Goal: Leave review/rating: Share an evaluation or opinion about a product, service, or content

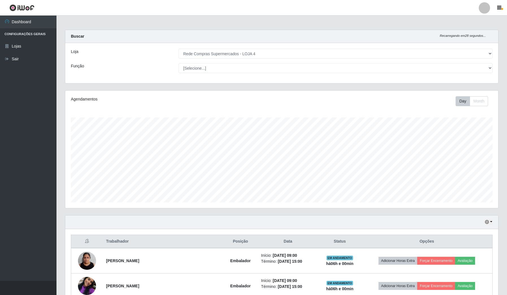
select select "159"
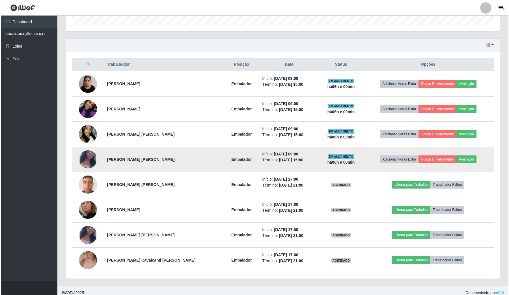
scroll to position [118, 433]
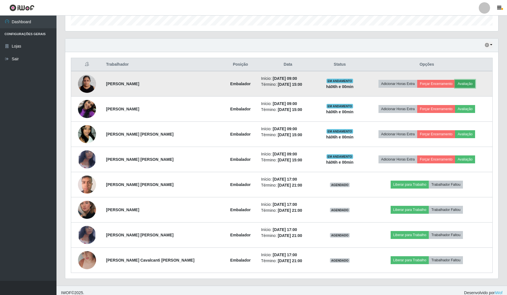
click at [461, 83] on button "Avaliação" at bounding box center [465, 84] width 20 height 8
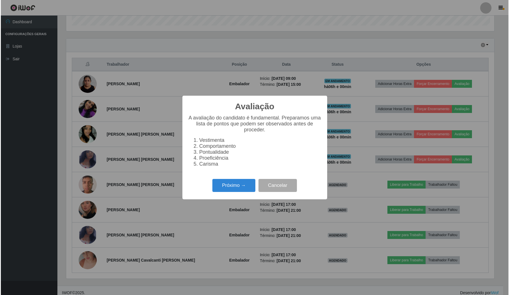
scroll to position [118, 429]
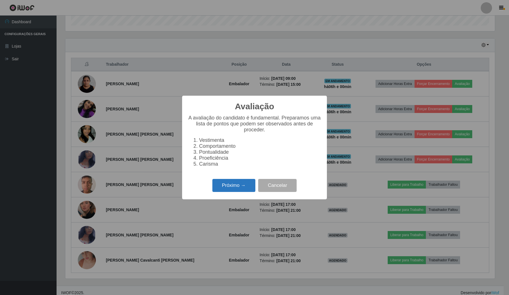
click at [241, 187] on button "Próximo →" at bounding box center [233, 185] width 43 height 13
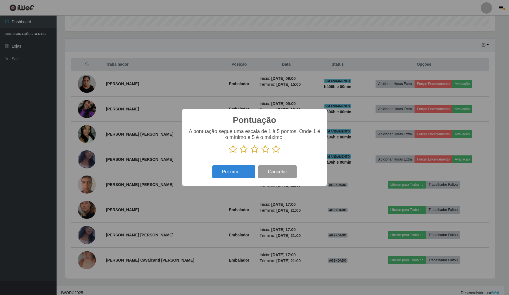
scroll to position [282542, 282230]
click at [276, 149] on icon at bounding box center [276, 149] width 8 height 8
click at [272, 153] on input "radio" at bounding box center [272, 153] width 0 height 0
click at [235, 171] on button "Próximo →" at bounding box center [233, 171] width 43 height 13
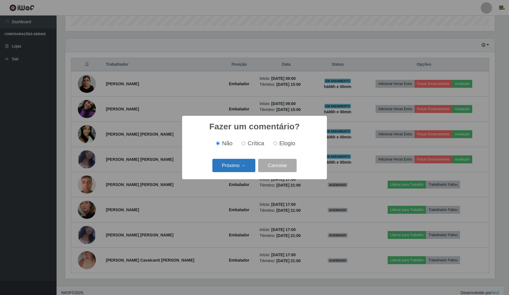
click at [240, 161] on button "Próximo →" at bounding box center [233, 165] width 43 height 13
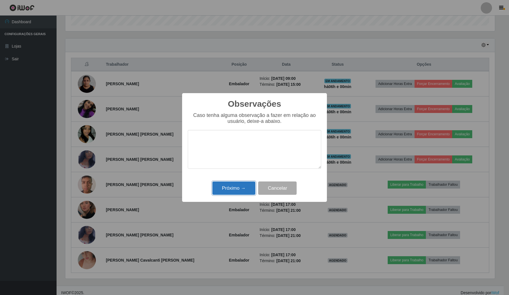
click at [236, 191] on button "Próximo →" at bounding box center [233, 187] width 43 height 13
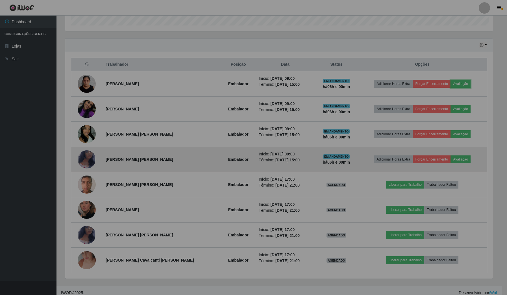
scroll to position [118, 433]
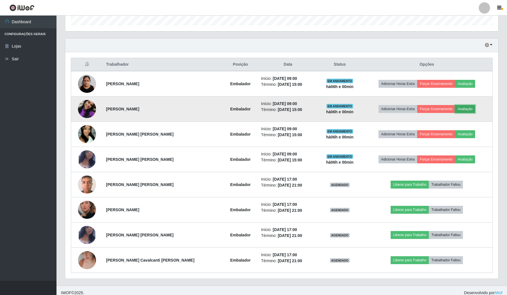
click at [457, 107] on button "Avaliação" at bounding box center [465, 109] width 20 height 8
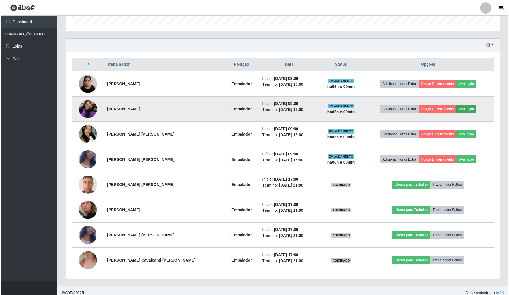
scroll to position [118, 429]
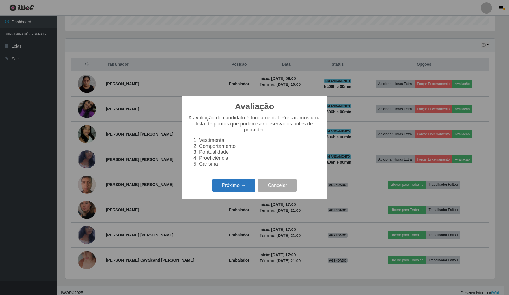
click at [241, 191] on button "Próximo →" at bounding box center [233, 185] width 43 height 13
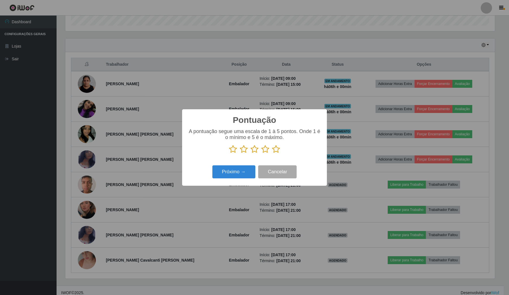
scroll to position [282542, 282230]
click at [275, 150] on icon at bounding box center [276, 149] width 8 height 8
click at [272, 153] on input "radio" at bounding box center [272, 153] width 0 height 0
click at [244, 173] on button "Próximo →" at bounding box center [233, 171] width 43 height 13
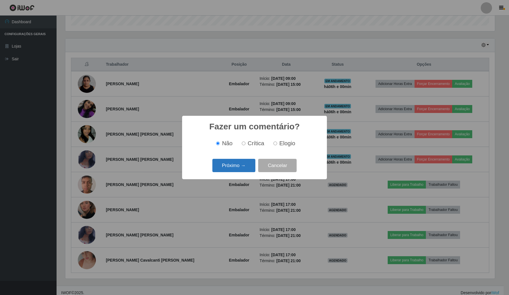
click at [244, 170] on button "Próximo →" at bounding box center [233, 165] width 43 height 13
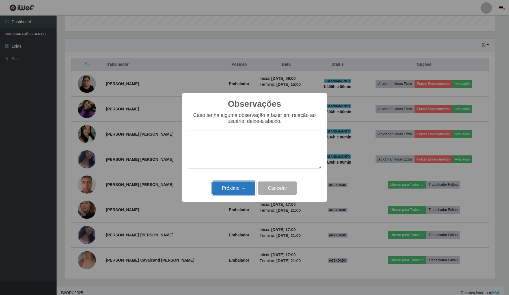
click at [237, 187] on button "Próximo →" at bounding box center [233, 187] width 43 height 13
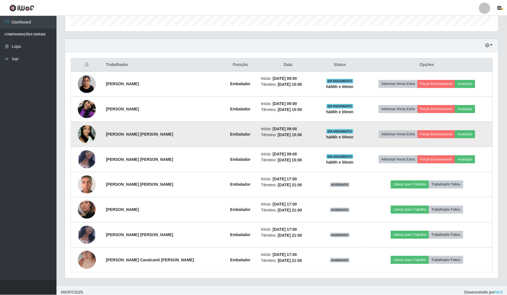
scroll to position [118, 433]
click at [462, 136] on button "Avaliação" at bounding box center [465, 134] width 20 height 8
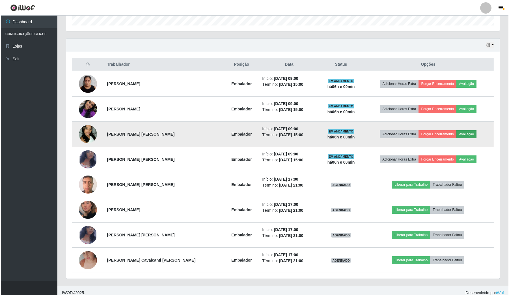
scroll to position [118, 429]
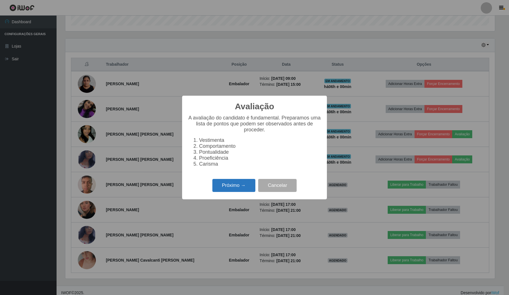
click at [246, 189] on button "Próximo →" at bounding box center [233, 185] width 43 height 13
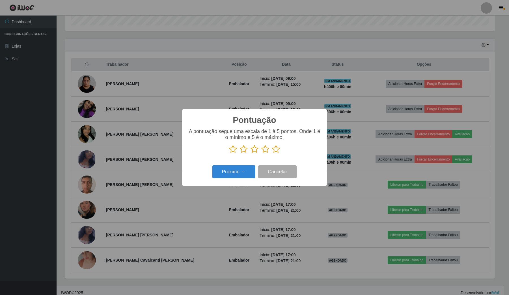
scroll to position [282542, 282230]
click at [274, 149] on icon at bounding box center [276, 149] width 8 height 8
click at [272, 153] on input "radio" at bounding box center [272, 153] width 0 height 0
click at [246, 170] on button "Próximo →" at bounding box center [233, 171] width 43 height 13
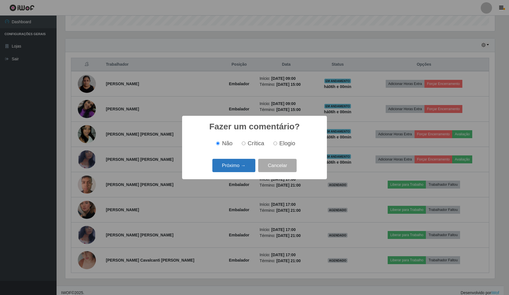
click at [246, 167] on button "Próximo →" at bounding box center [233, 165] width 43 height 13
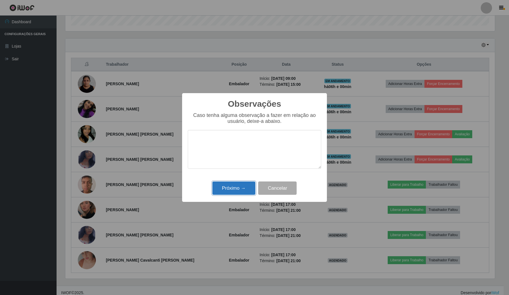
click at [243, 189] on button "Próximo →" at bounding box center [233, 187] width 43 height 13
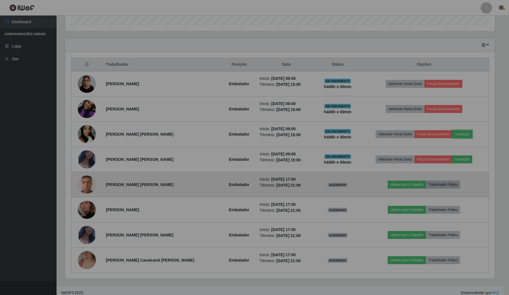
scroll to position [118, 433]
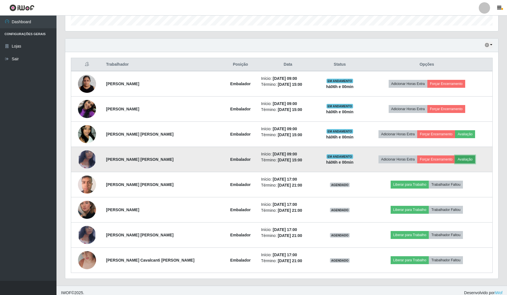
click at [462, 161] on button "Avaliação" at bounding box center [465, 159] width 20 height 8
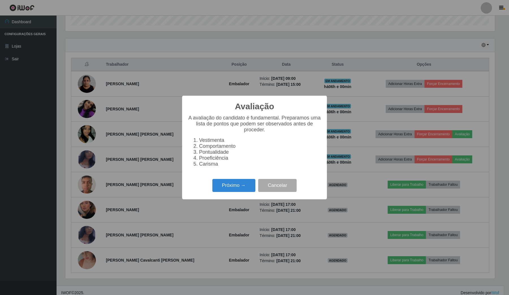
scroll to position [118, 429]
click at [246, 191] on button "Próximo →" at bounding box center [233, 185] width 43 height 13
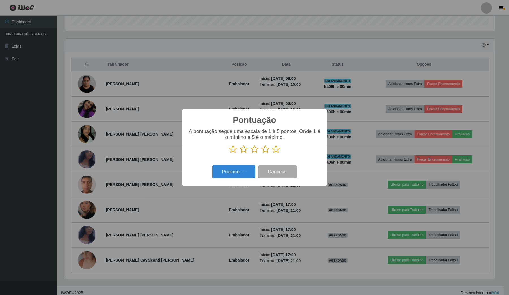
drag, startPoint x: 276, startPoint y: 146, endPoint x: 271, endPoint y: 156, distance: 11.1
click at [275, 149] on icon at bounding box center [276, 149] width 8 height 8
click at [272, 153] on input "radio" at bounding box center [272, 153] width 0 height 0
click at [246, 169] on button "Próximo →" at bounding box center [233, 171] width 43 height 13
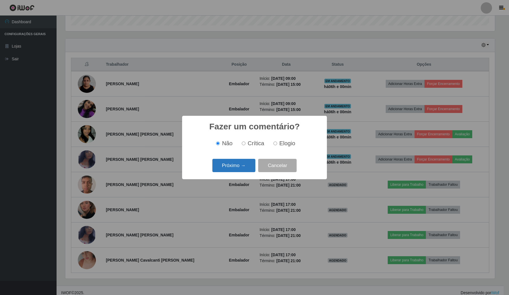
click at [248, 169] on button "Próximo →" at bounding box center [233, 165] width 43 height 13
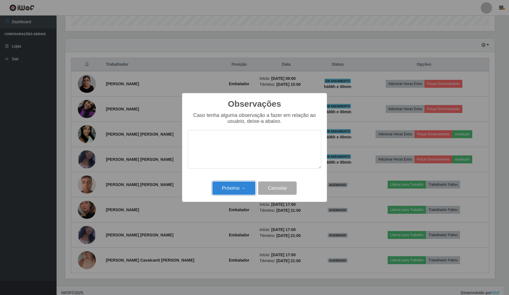
drag, startPoint x: 240, startPoint y: 191, endPoint x: 292, endPoint y: 125, distance: 84.0
click at [242, 192] on button "Próximo →" at bounding box center [233, 187] width 43 height 13
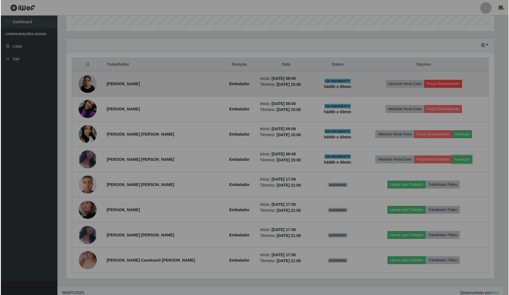
scroll to position [118, 433]
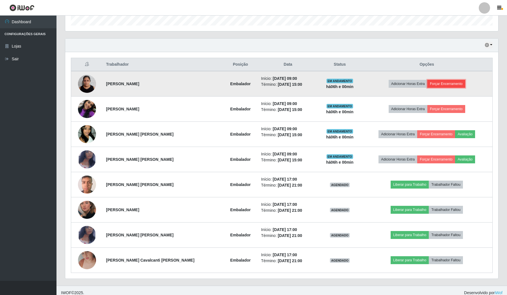
click at [452, 81] on button "Forçar Encerramento" at bounding box center [447, 84] width 38 height 8
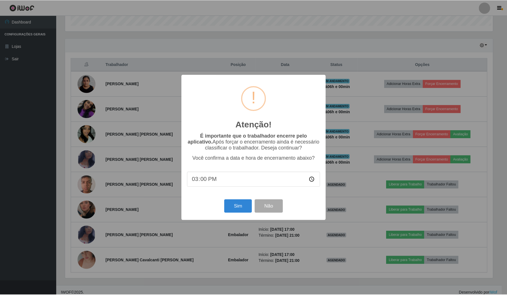
scroll to position [118, 429]
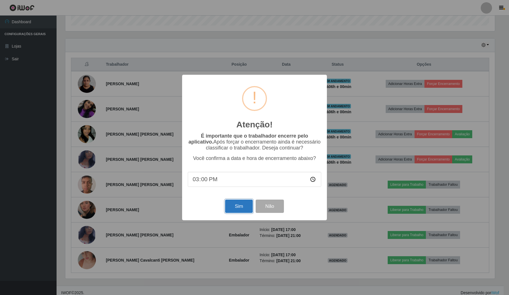
click at [239, 206] on button "Sim" at bounding box center [238, 205] width 27 height 13
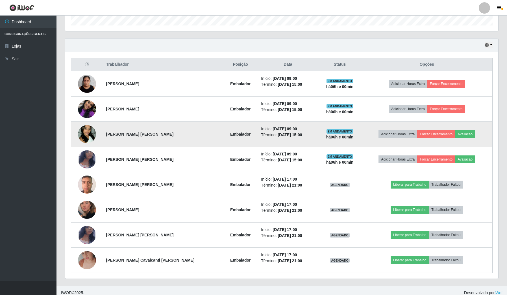
scroll to position [0, 0]
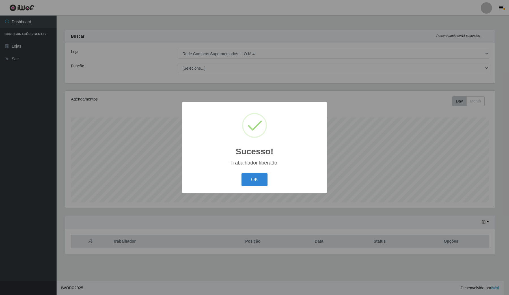
drag, startPoint x: 254, startPoint y: 183, endPoint x: 338, endPoint y: 157, distance: 88.7
click at [255, 183] on button "OK" at bounding box center [254, 179] width 26 height 13
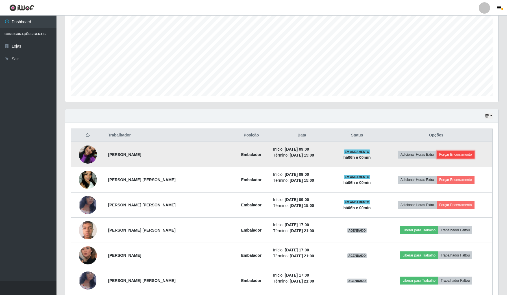
click at [459, 154] on button "Forçar Encerramento" at bounding box center [456, 154] width 38 height 8
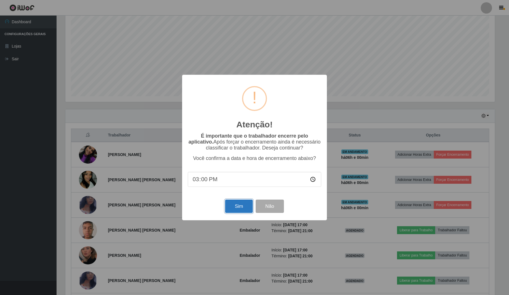
click at [246, 212] on button "Sim" at bounding box center [238, 205] width 27 height 13
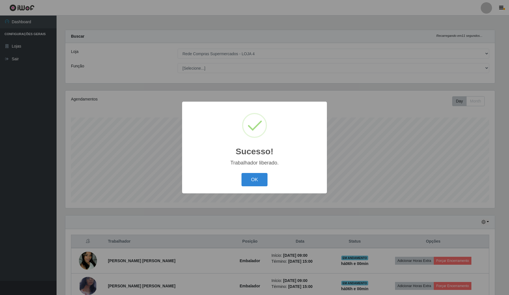
drag, startPoint x: 260, startPoint y: 177, endPoint x: 290, endPoint y: 174, distance: 29.8
click at [260, 178] on button "OK" at bounding box center [254, 179] width 26 height 13
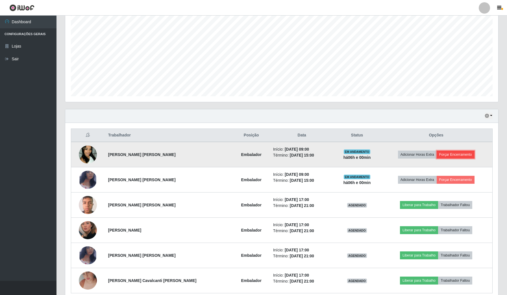
click at [460, 157] on button "Forçar Encerramento" at bounding box center [456, 154] width 38 height 8
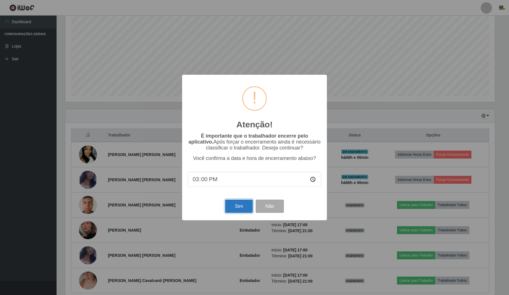
click at [241, 208] on button "Sim" at bounding box center [238, 205] width 27 height 13
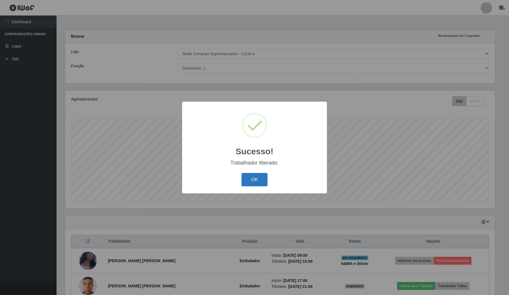
click at [254, 181] on button "OK" at bounding box center [254, 179] width 26 height 13
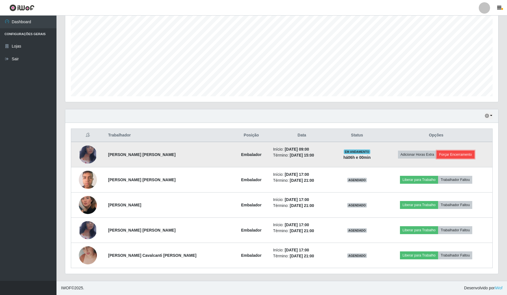
click at [466, 155] on button "Forçar Encerramento" at bounding box center [456, 154] width 38 height 8
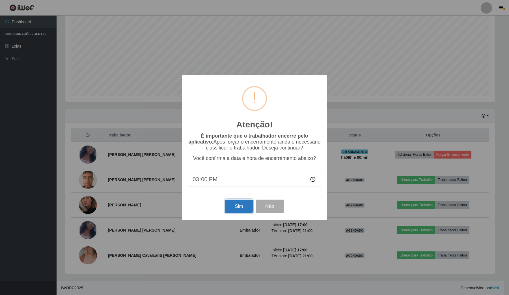
click at [243, 204] on button "Sim" at bounding box center [238, 205] width 27 height 13
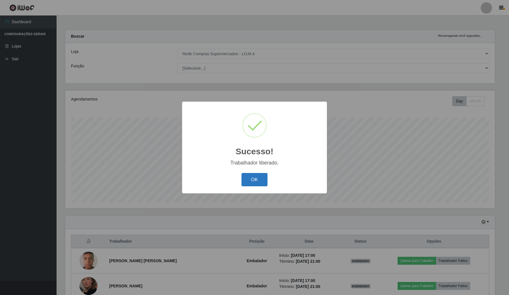
click at [249, 185] on button "OK" at bounding box center [254, 179] width 26 height 13
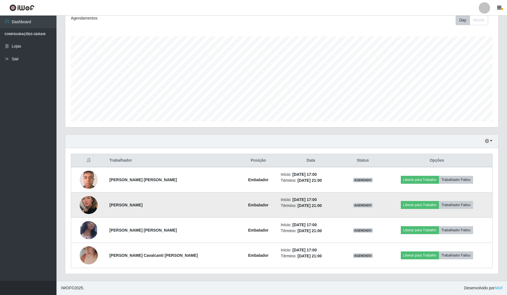
click at [93, 199] on img at bounding box center [89, 205] width 18 height 32
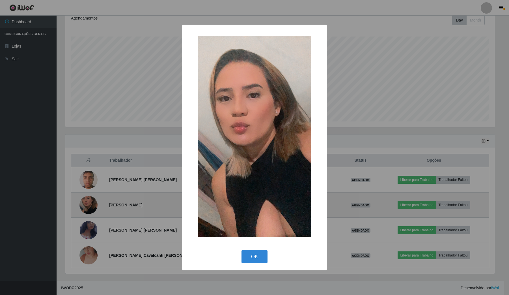
click at [93, 199] on div "× OK Cancel" at bounding box center [254, 147] width 509 height 295
